Goal: Task Accomplishment & Management: Complete application form

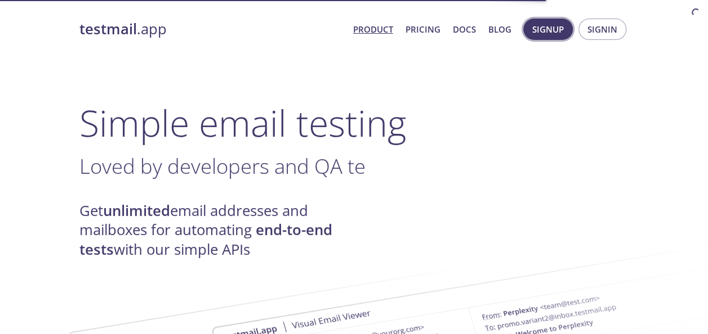
click at [558, 37] on button "Signup" at bounding box center [548, 29] width 50 height 21
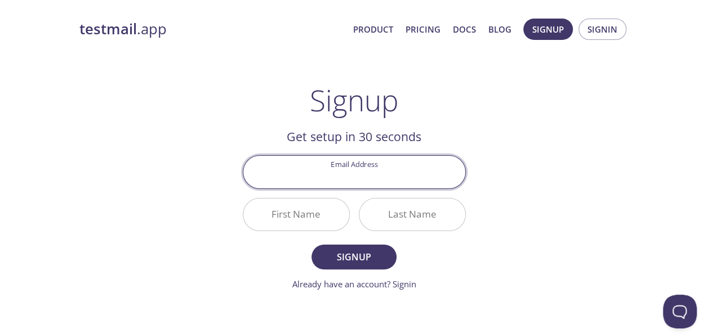
click at [379, 177] on input "Email Address" at bounding box center [354, 172] width 222 height 32
click at [445, 171] on input "e" at bounding box center [354, 172] width 222 height 32
click at [566, 177] on div "testmail .app Product Pricing Docs Blog Signup Signin Signup Get setup in 30 se…" at bounding box center [354, 269] width 576 height 517
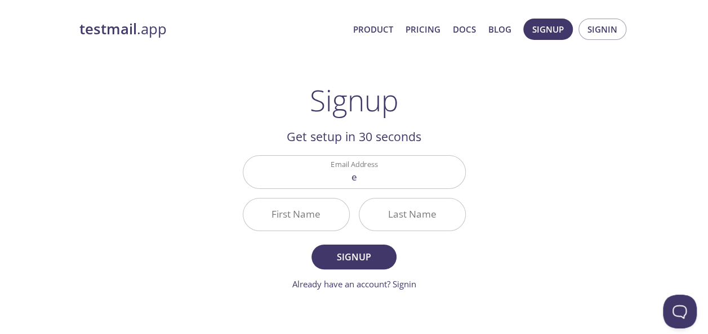
click at [435, 181] on input "e" at bounding box center [354, 172] width 222 height 32
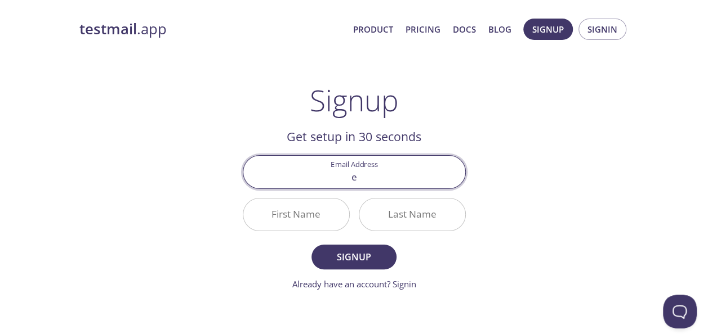
type input "[EMAIL_ADDRESS][DOMAIN_NAME]"
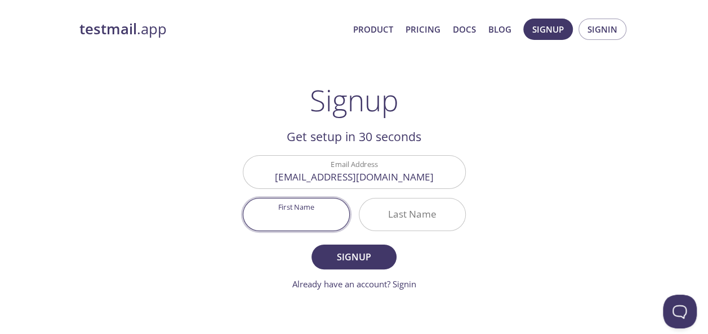
click at [304, 218] on input "First Name" at bounding box center [296, 215] width 106 height 32
type input "Ep"
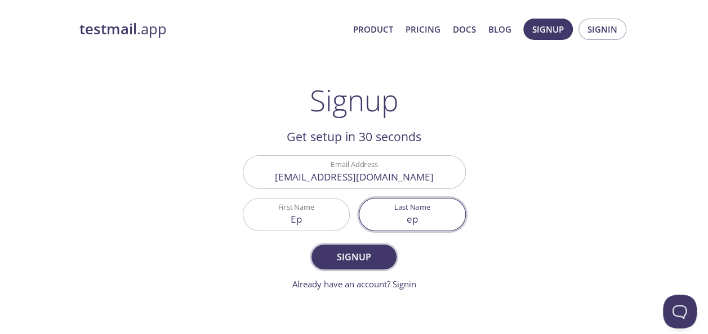
type input "ep"
click at [342, 258] on span "Signup" at bounding box center [354, 257] width 60 height 16
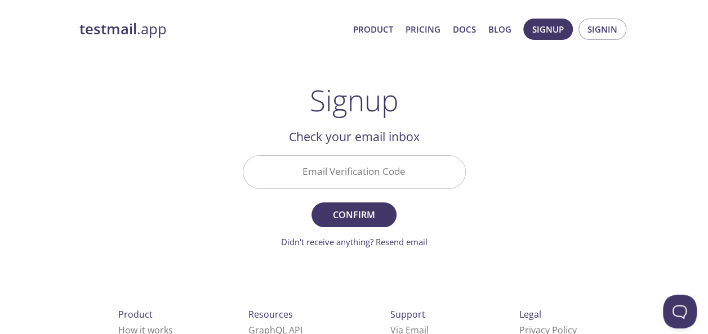
click at [352, 180] on input "Email Verification Code" at bounding box center [354, 172] width 222 height 32
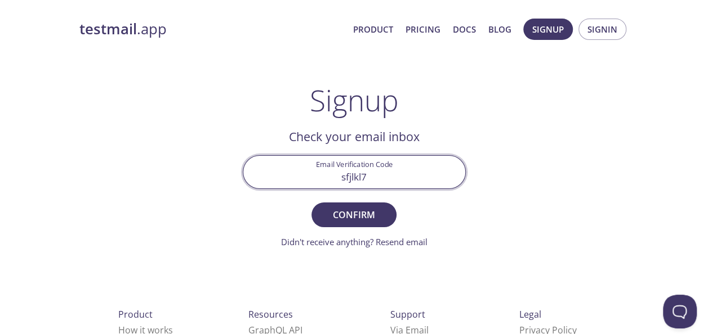
type input "sfjlkl7"
click at [311, 203] on button "Confirm" at bounding box center [353, 215] width 84 height 25
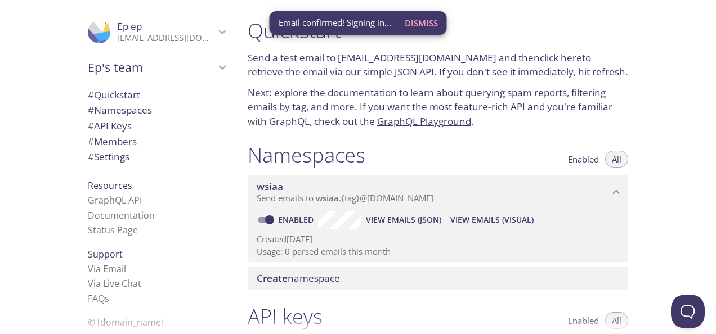
click at [415, 28] on span "Dismiss" at bounding box center [421, 23] width 33 height 15
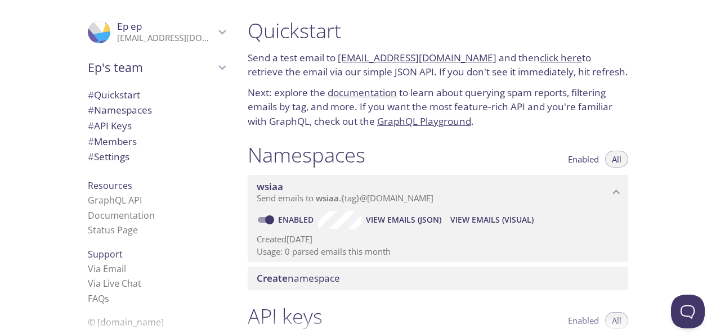
drag, startPoint x: 337, startPoint y: 60, endPoint x: 474, endPoint y: 59, distance: 136.8
click at [474, 59] on p "Send a test email to [EMAIL_ADDRESS][DOMAIN_NAME] and then click here to retrie…" at bounding box center [438, 65] width 381 height 29
copy p "[EMAIL_ADDRESS][DOMAIN_NAME]"
click at [374, 69] on p "Send a test email to [EMAIL_ADDRESS][DOMAIN_NAME] and then click here to retrie…" at bounding box center [438, 65] width 381 height 29
drag, startPoint x: 475, startPoint y: 60, endPoint x: 386, endPoint y: 61, distance: 89.0
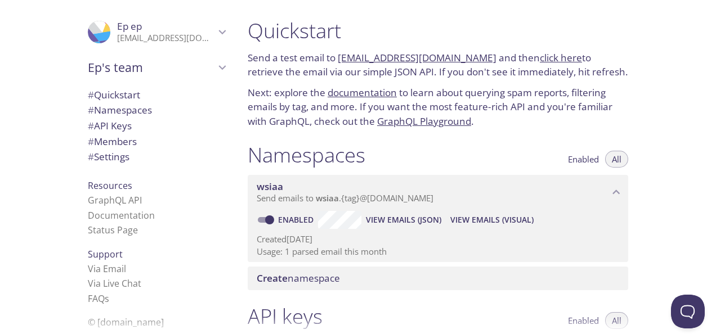
click at [386, 61] on p "Send a test email to [EMAIL_ADDRESS][DOMAIN_NAME] and then click here to retrie…" at bounding box center [438, 65] width 381 height 29
copy link "@[DOMAIN_NAME]"
drag, startPoint x: 338, startPoint y: 61, endPoint x: 368, endPoint y: 60, distance: 29.8
click at [368, 60] on p "Send a test email to [EMAIL_ADDRESS][DOMAIN_NAME] and then click here to retrie…" at bounding box center [438, 65] width 381 height 29
copy link "wsiaa."
